Goal: Task Accomplishment & Management: Use online tool/utility

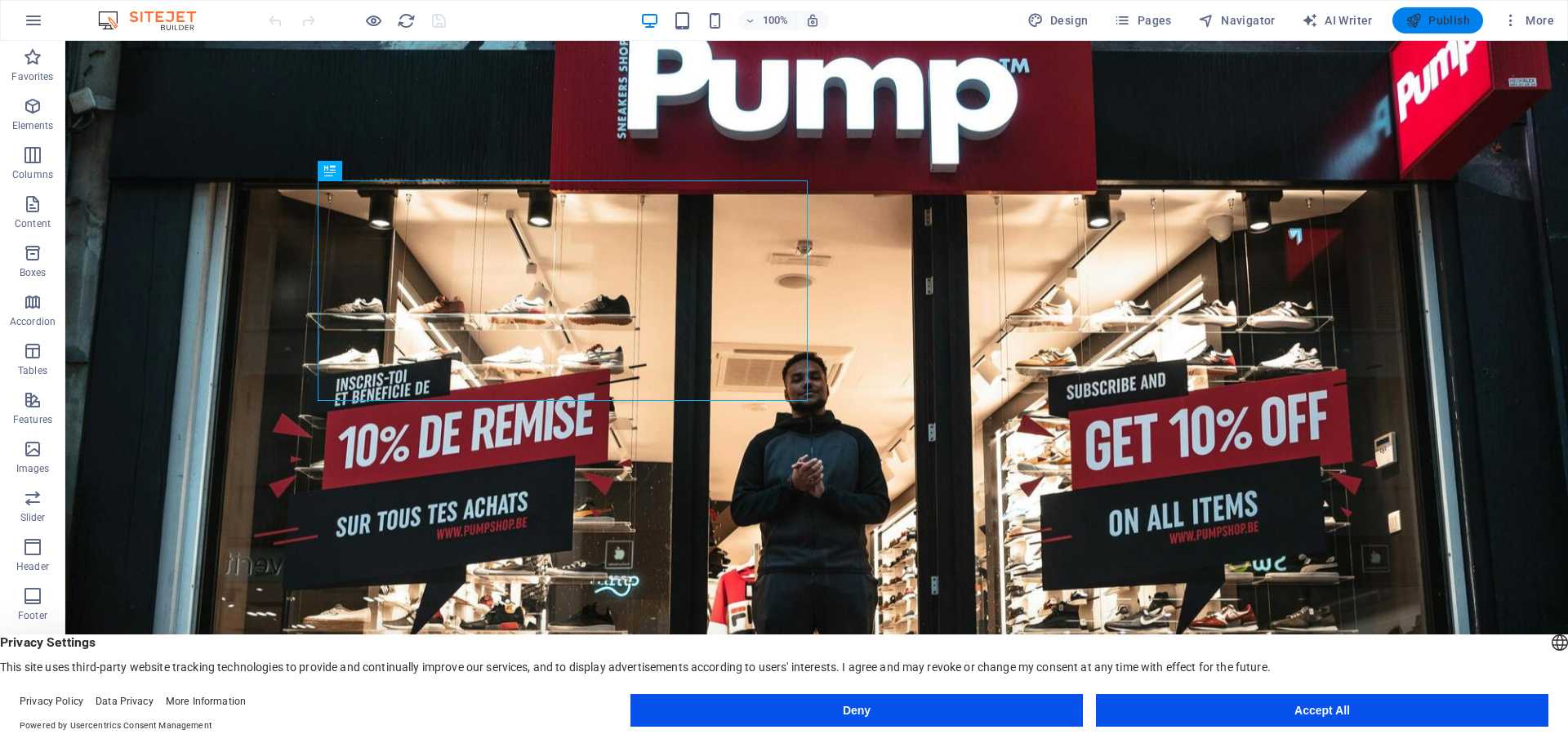
click at [1438, 18] on span "Publish" at bounding box center [1438, 21] width 64 height 16
click at [1438, 17] on span "Publish" at bounding box center [1438, 21] width 64 height 16
click at [950, 18] on span "Pages" at bounding box center [1142, 21] width 57 height 16
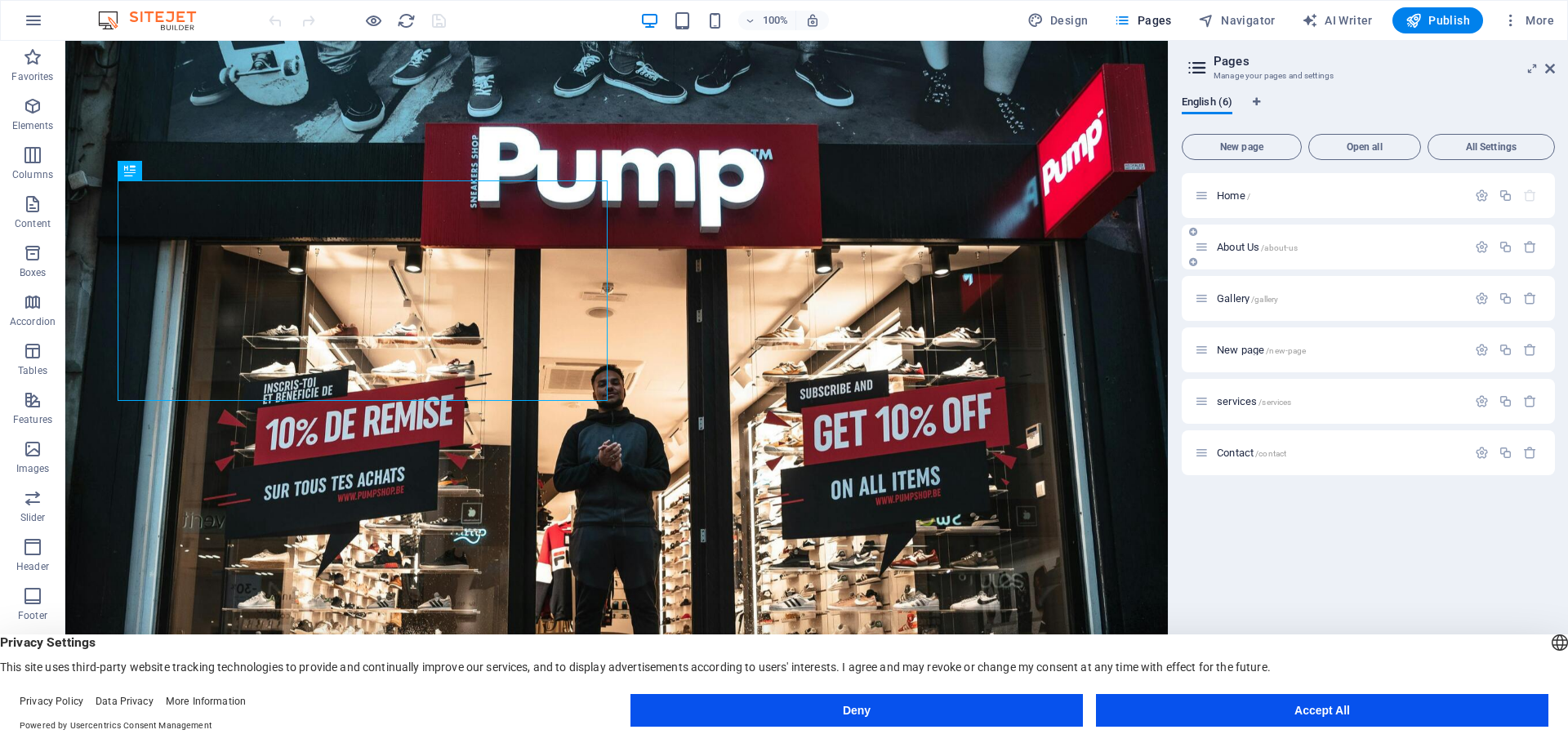
click at [950, 248] on span "About Us /about-us" at bounding box center [1257, 247] width 81 height 12
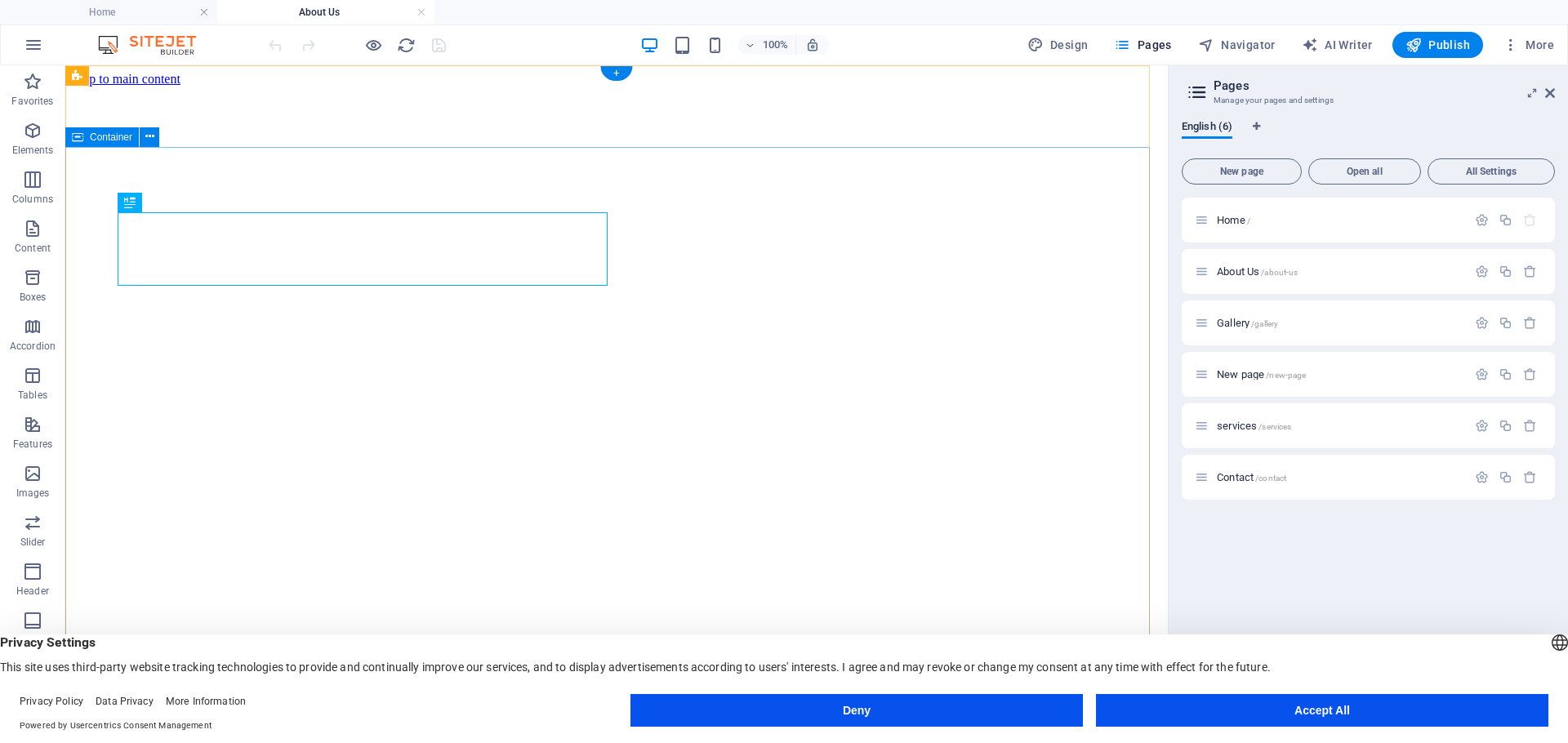
click at [950, 275] on button "button" at bounding box center [1482, 272] width 24 height 14
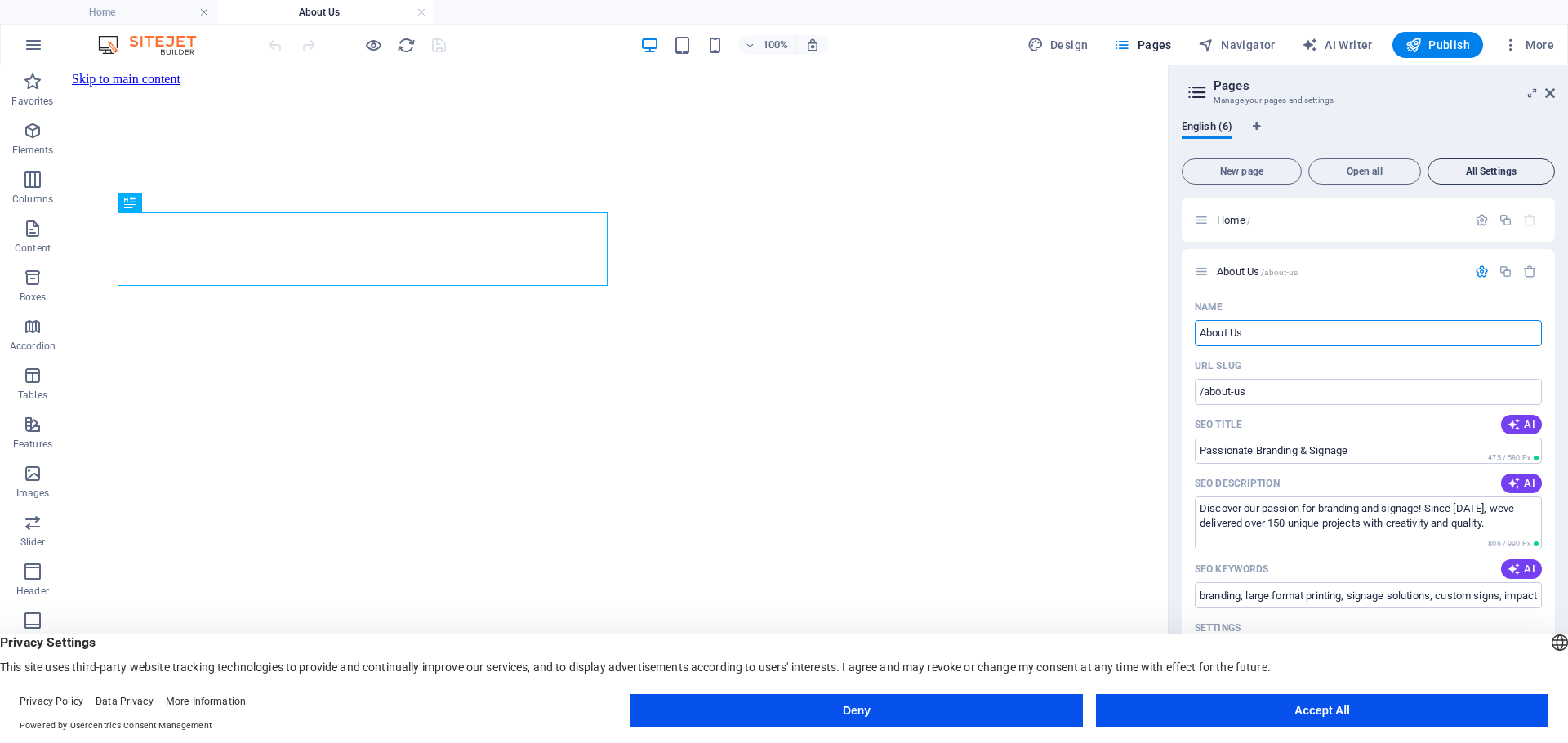
click at [950, 174] on span "All Settings" at bounding box center [1491, 172] width 113 height 10
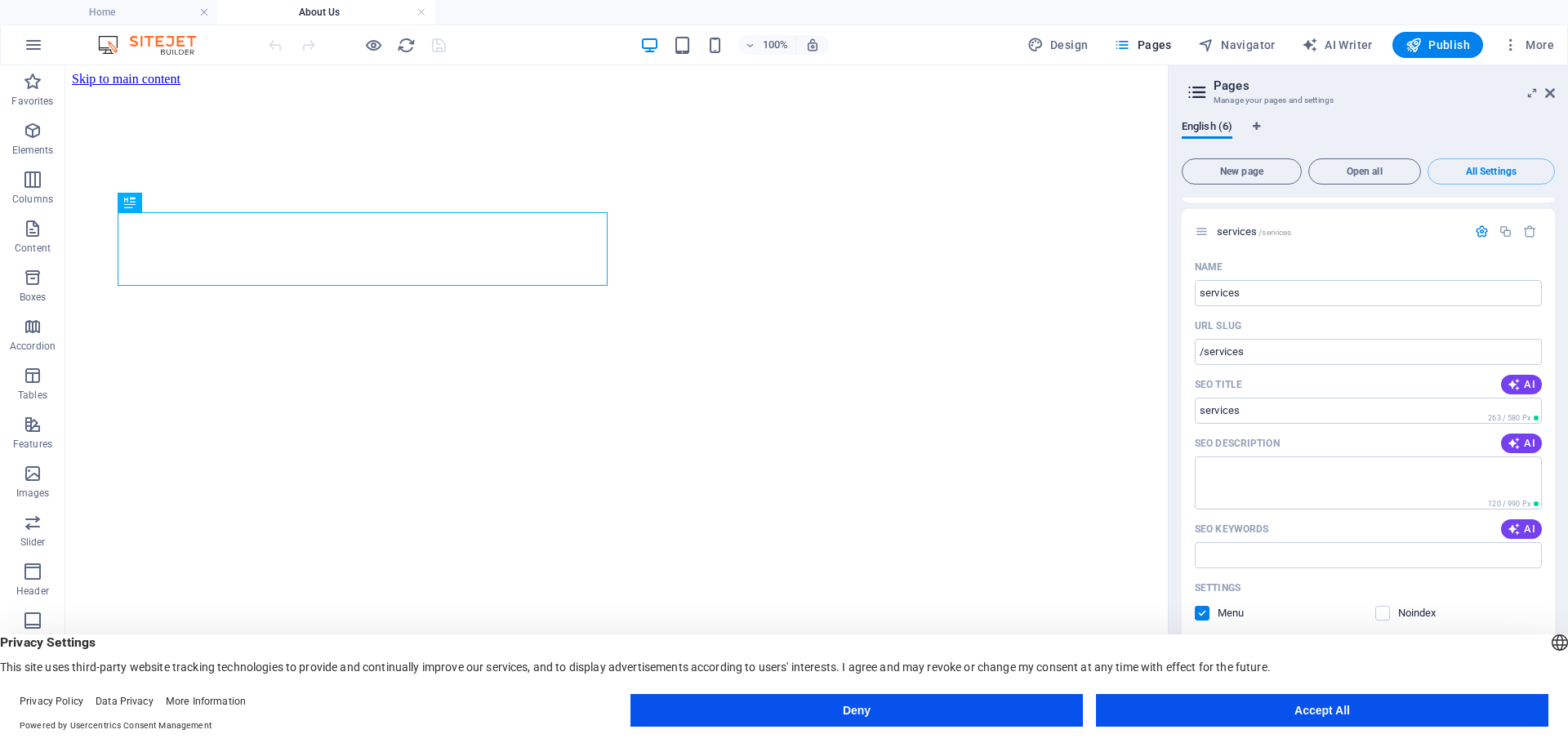
scroll to position [2740, 0]
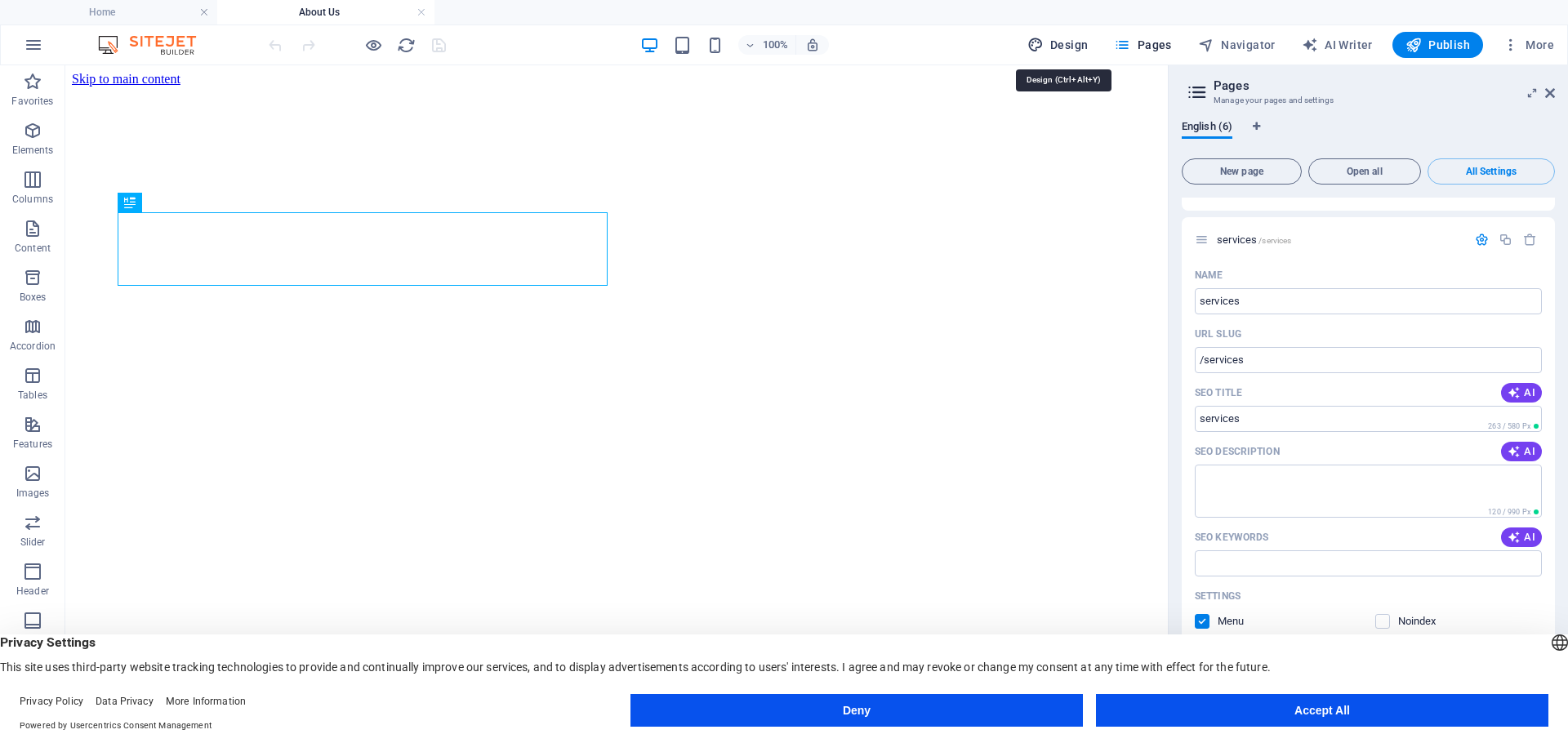
click at [950, 48] on span "Design" at bounding box center [1058, 45] width 61 height 16
select select "px"
select select "300"
select select "px"
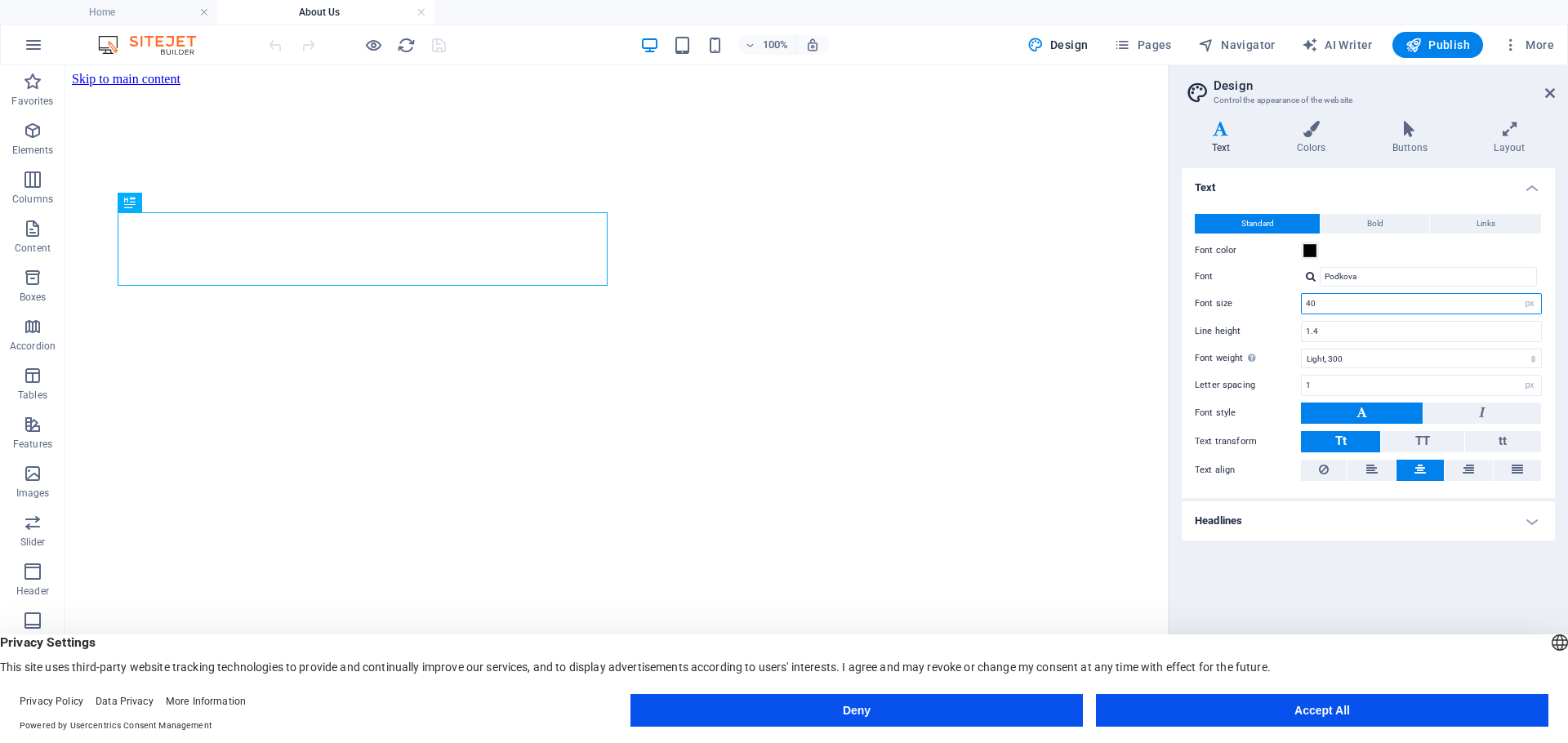
click at [950, 307] on div "Font size 40 rem px" at bounding box center [1369, 304] width 347 height 21
type input "30"
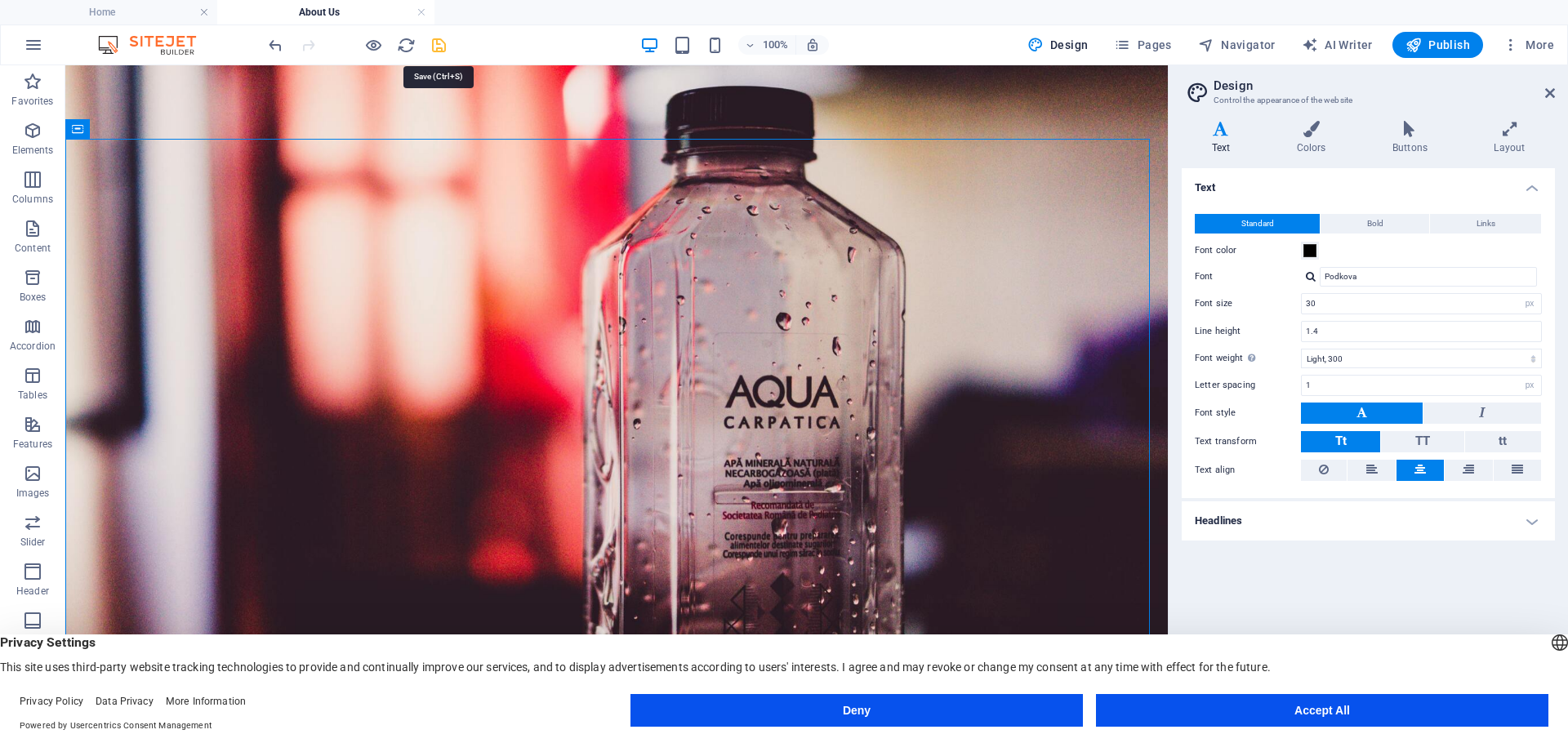
drag, startPoint x: 437, startPoint y: 47, endPoint x: 420, endPoint y: 107, distance: 62.4
click at [437, 47] on icon "save" at bounding box center [438, 45] width 19 height 19
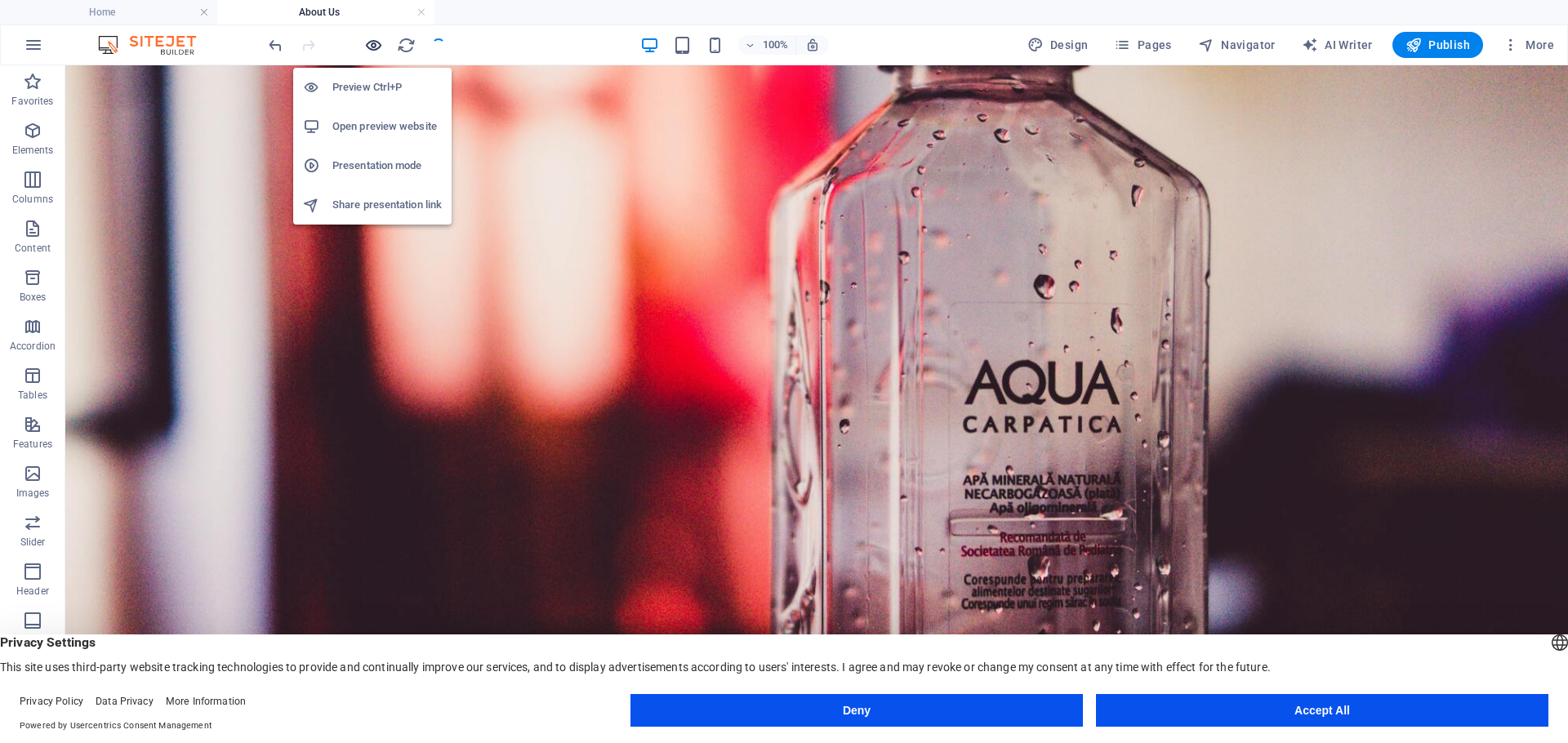
click at [369, 42] on icon "button" at bounding box center [373, 45] width 19 height 19
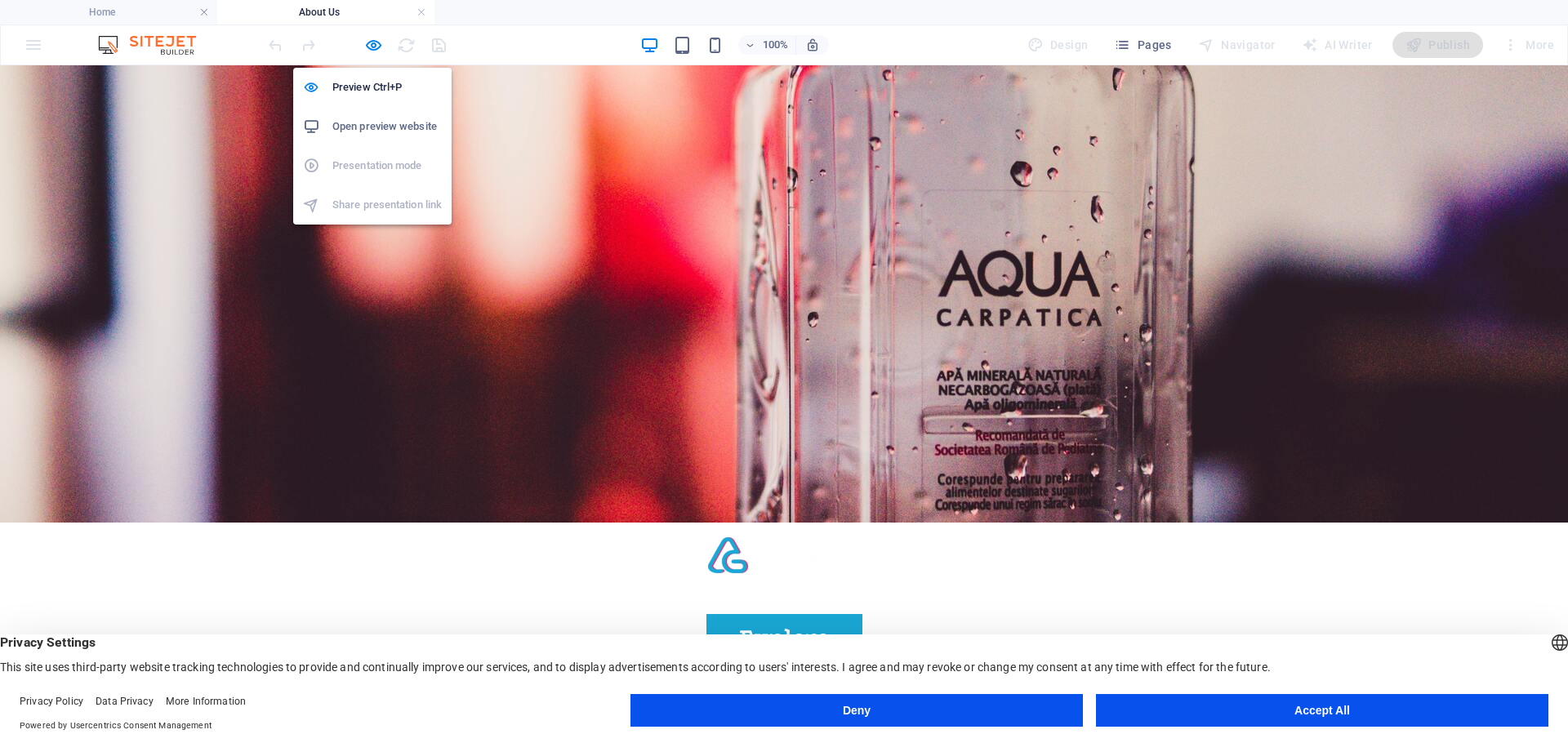
click at [388, 117] on h6 "Open preview website" at bounding box center [387, 127] width 109 height 20
